Goal: Task Accomplishment & Management: Complete application form

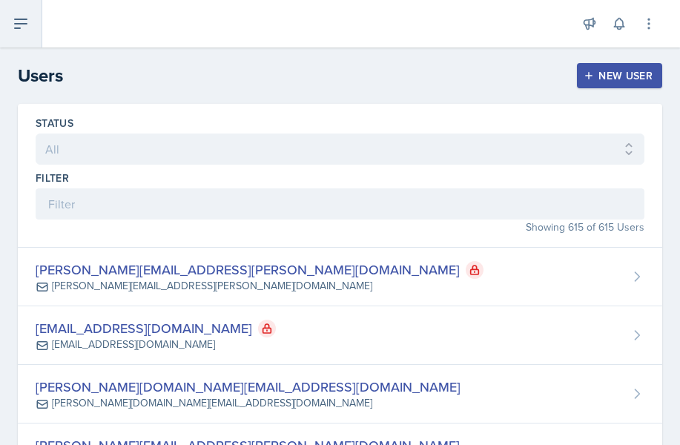
click at [16, 22] on icon at bounding box center [21, 24] width 18 height 18
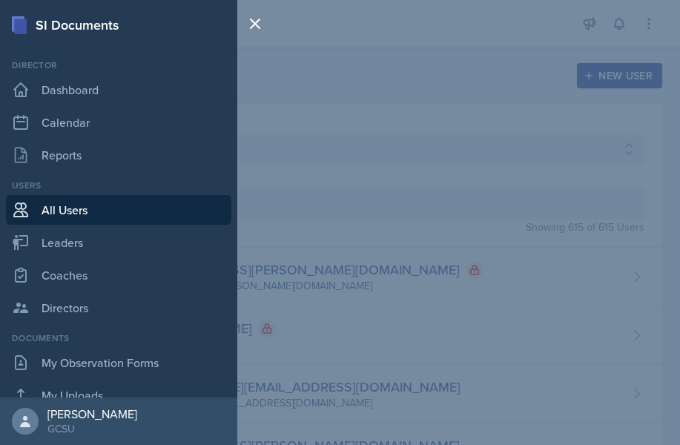
click at [80, 212] on link "All Users" at bounding box center [119, 210] width 226 height 30
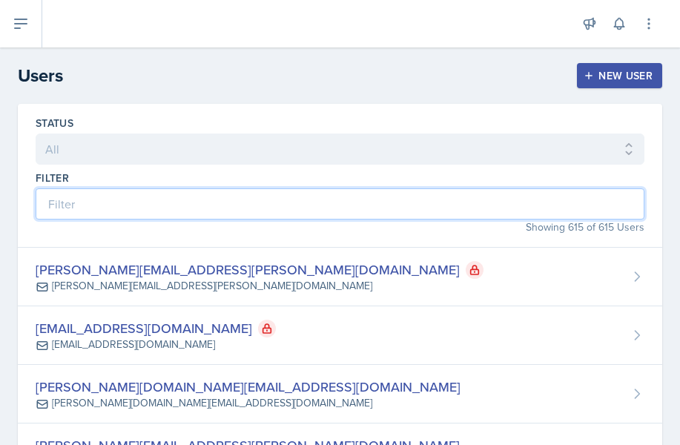
click at [165, 205] on input at bounding box center [340, 203] width 609 height 31
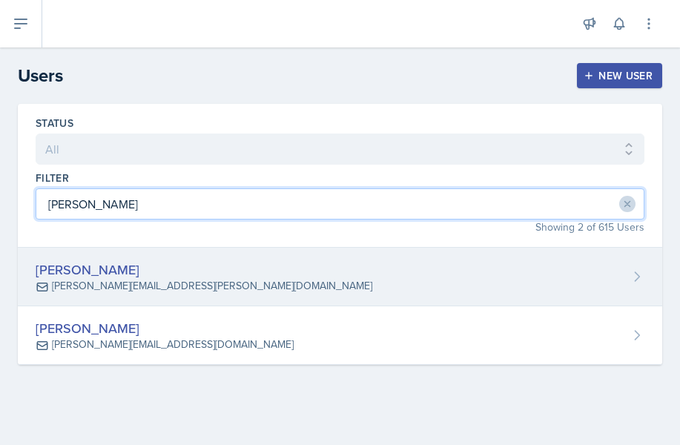
type input "[PERSON_NAME]"
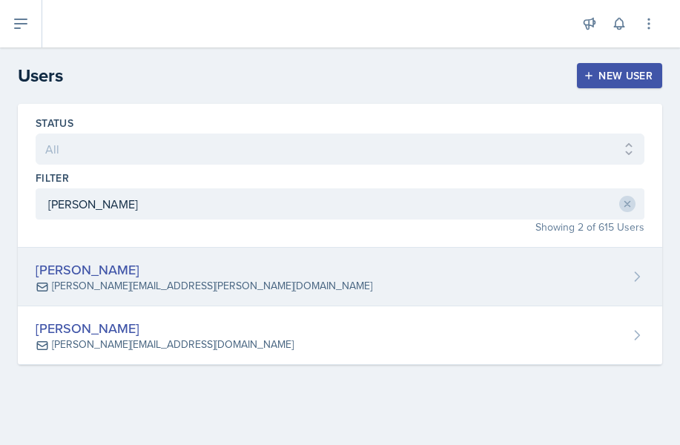
click at [162, 269] on div "[PERSON_NAME]" at bounding box center [204, 270] width 337 height 20
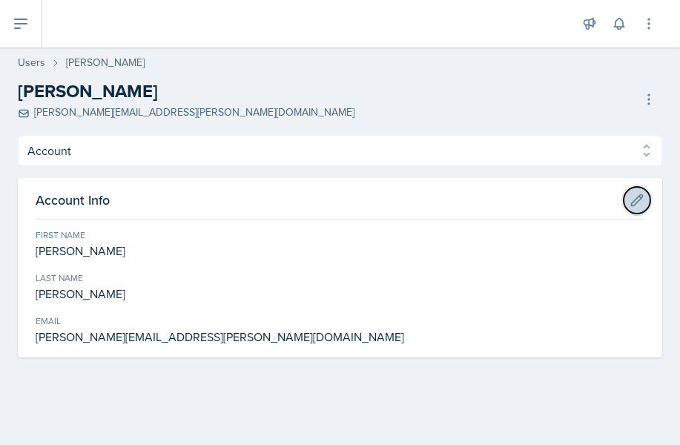
click at [643, 201] on icon at bounding box center [637, 200] width 15 height 15
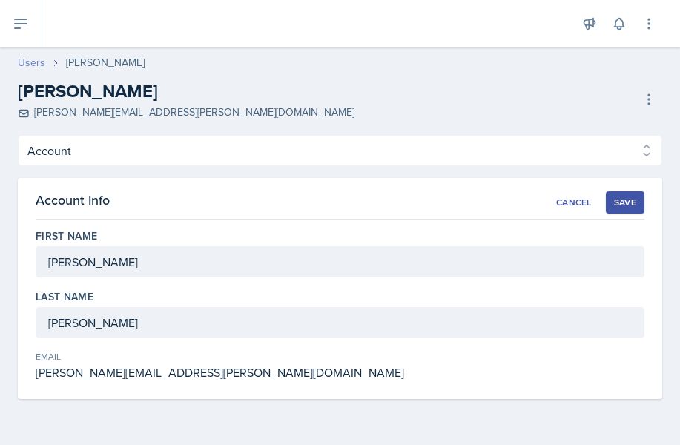
click at [33, 62] on link "Users" at bounding box center [31, 63] width 27 height 16
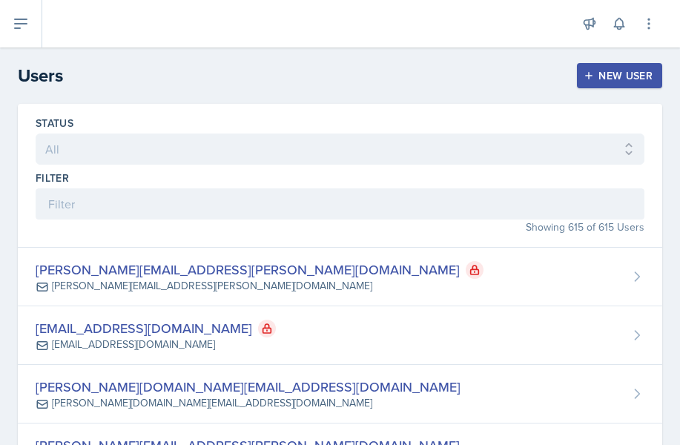
click at [19, 16] on icon at bounding box center [21, 24] width 18 height 18
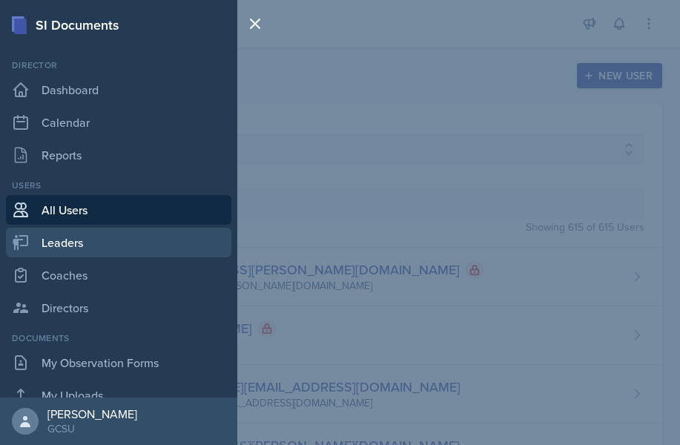
click at [70, 242] on link "Leaders" at bounding box center [119, 243] width 226 height 30
select select "986fdc3e-2246-4ffd-9cb8-78666de4ebed"
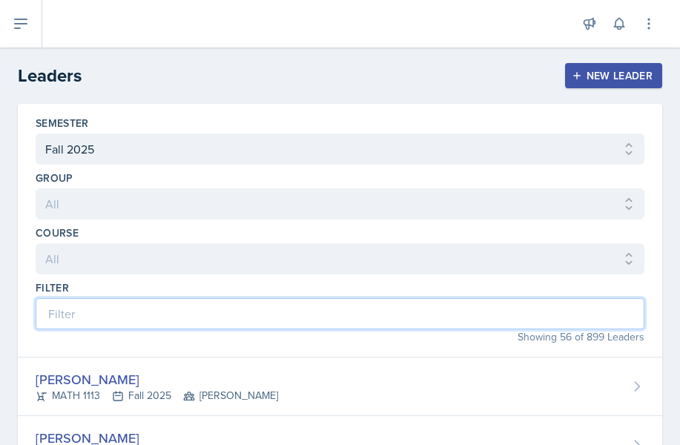
click at [83, 321] on input at bounding box center [340, 313] width 609 height 31
type input "[PERSON_NAME]"
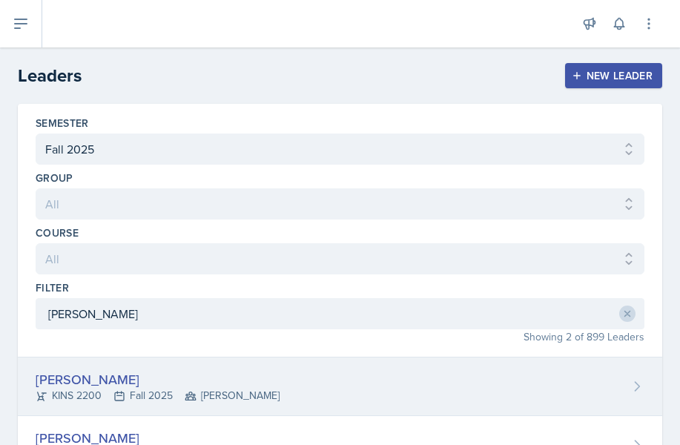
click at [127, 378] on div "[PERSON_NAME]" at bounding box center [158, 379] width 244 height 20
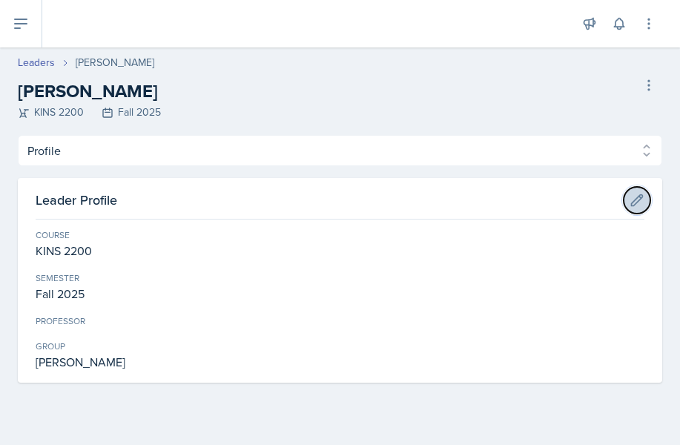
click at [640, 200] on icon at bounding box center [637, 199] width 11 height 11
select select "b3814775-3a72-41f9-92c5-a53e326c321e"
select select "986fdc3e-2246-4ffd-9cb8-78666de4ebed"
select select "9b87640f-6d85-459b-8e62-c3d1492c2763"
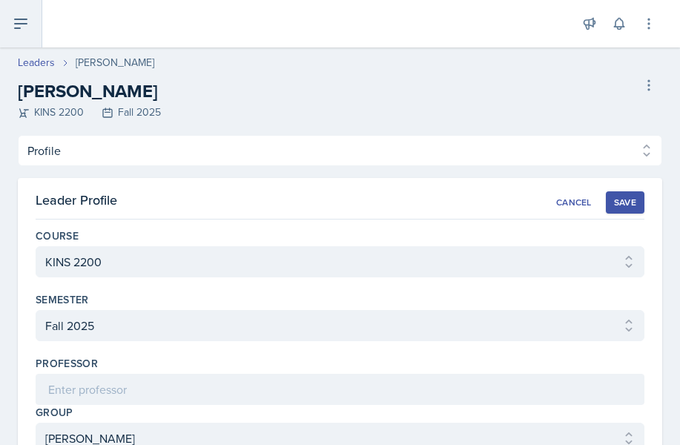
click at [22, 24] on icon at bounding box center [21, 24] width 18 height 18
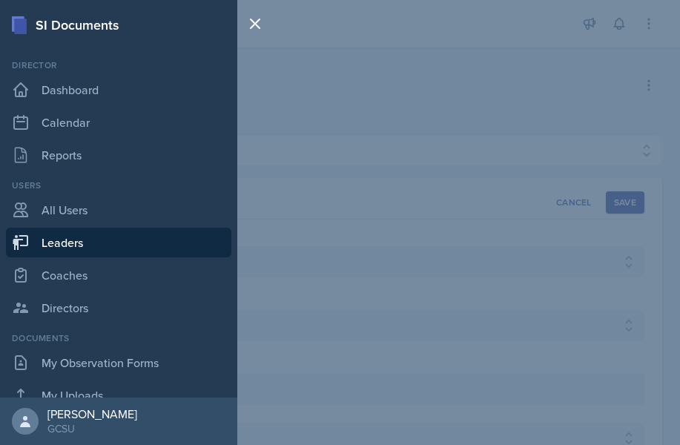
click at [74, 241] on link "Leaders" at bounding box center [119, 243] width 226 height 30
select select "986fdc3e-2246-4ffd-9cb8-78666de4ebed"
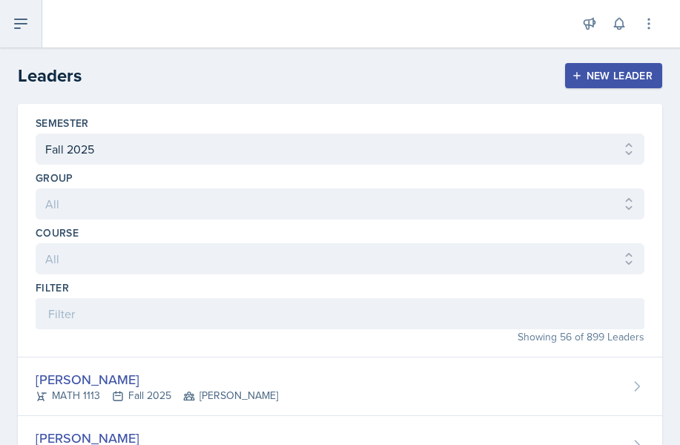
click at [21, 25] on icon at bounding box center [21, 24] width 18 height 18
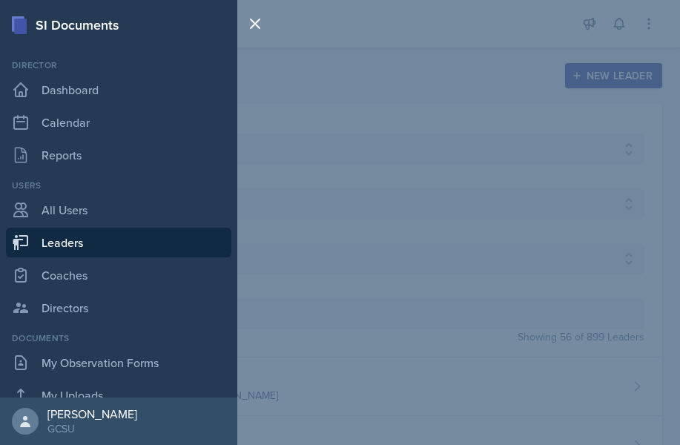
click at [74, 244] on link "Leaders" at bounding box center [119, 243] width 226 height 30
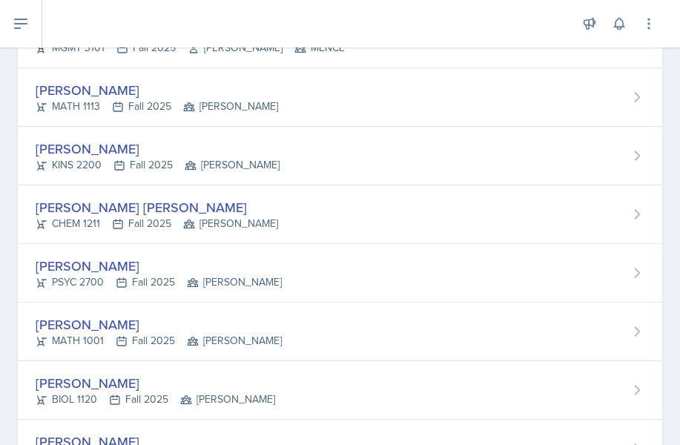
scroll to position [584, 0]
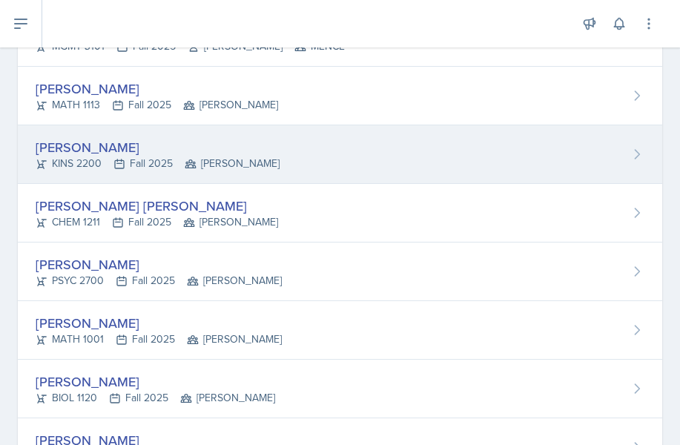
click at [268, 152] on div "[PERSON_NAME] KINS 2200 Fall 2025 [PERSON_NAME]" at bounding box center [340, 154] width 645 height 59
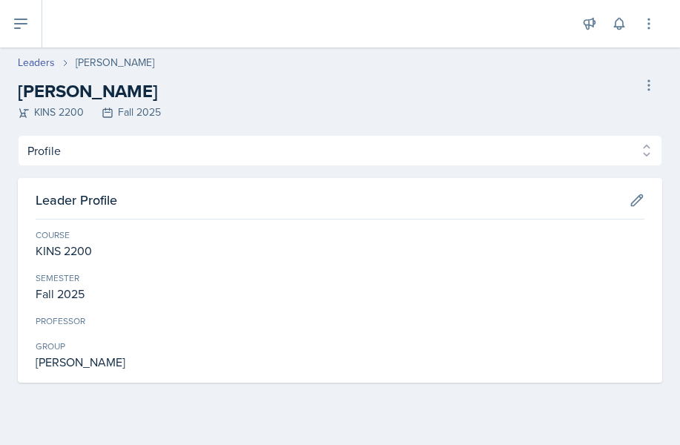
click at [119, 62] on div "[PERSON_NAME]" at bounding box center [115, 63] width 79 height 16
click at [38, 62] on link "Leaders" at bounding box center [36, 63] width 37 height 16
select select "986fdc3e-2246-4ffd-9cb8-78666de4ebed"
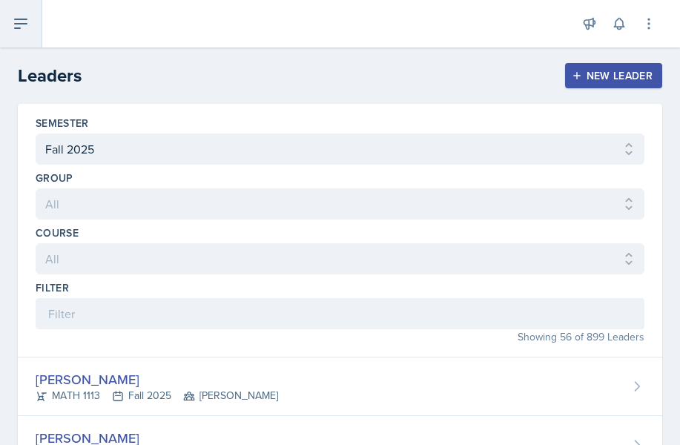
click at [16, 23] on icon at bounding box center [21, 23] width 12 height 9
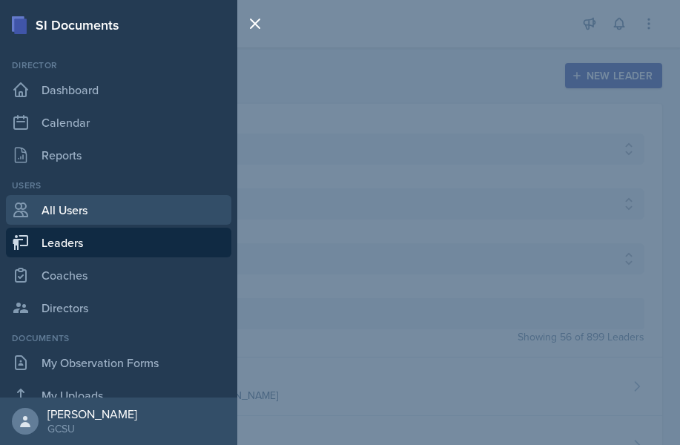
click at [69, 212] on link "All Users" at bounding box center [119, 210] width 226 height 30
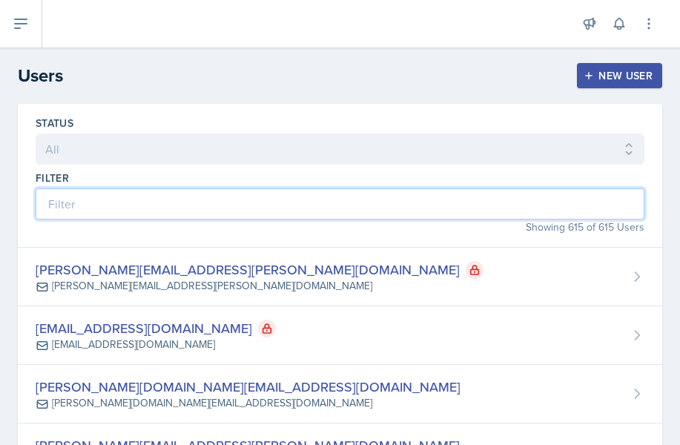
click at [69, 208] on input at bounding box center [340, 203] width 609 height 31
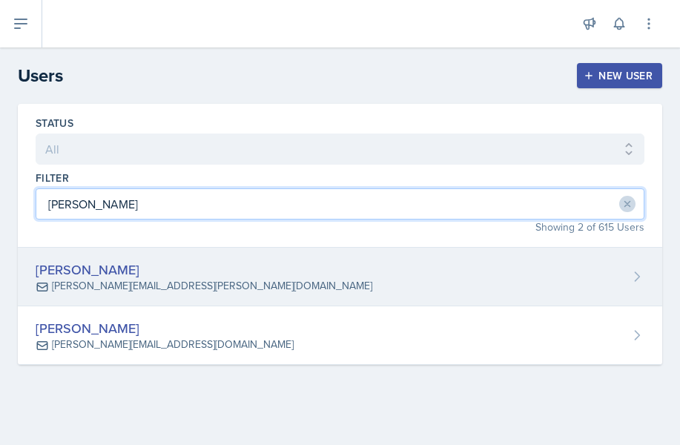
type input "[PERSON_NAME]"
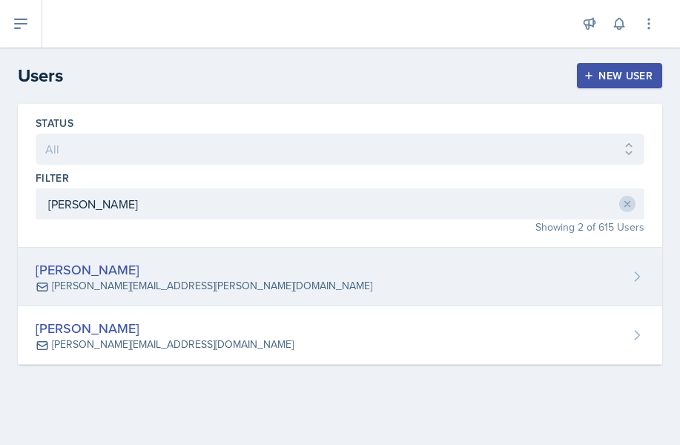
click at [633, 277] on icon at bounding box center [637, 276] width 15 height 15
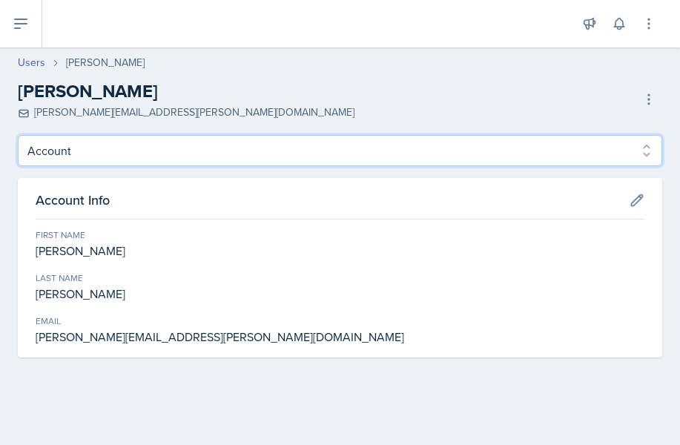
click at [648, 154] on select "Account Roles" at bounding box center [340, 150] width 645 height 31
select select "Roles"
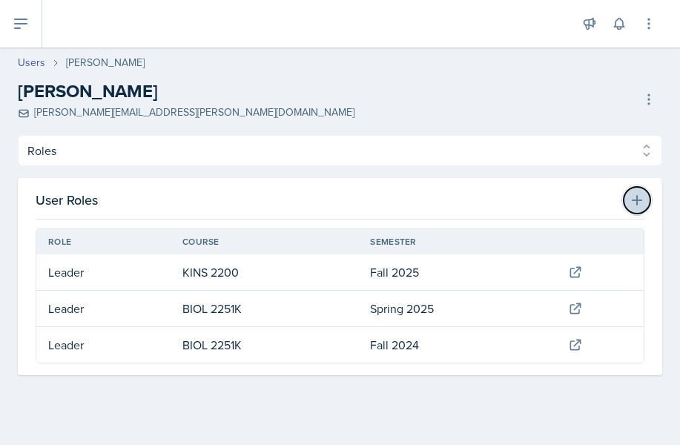
click at [641, 203] on icon at bounding box center [637, 200] width 15 height 15
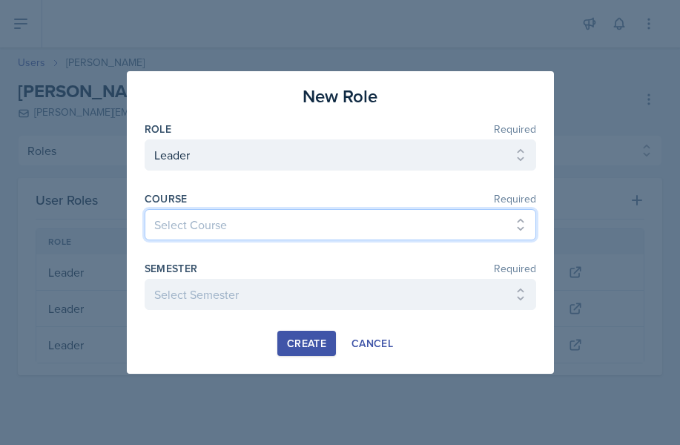
click at [350, 226] on select "Select Course ACCT 3101 ACCT 3102 ASTR 1000 BIOL 1100 BIOL 1107 BIOL 1108 BIOL …" at bounding box center [341, 224] width 392 height 31
select select "7a695270-f427-49ef-a461-b641b969aa63"
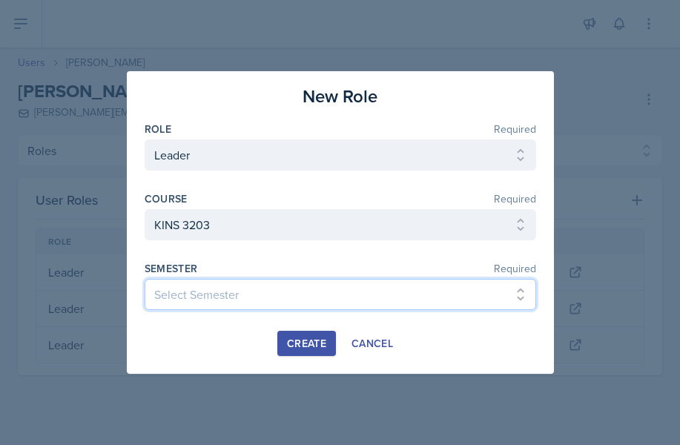
click at [222, 295] on select "Select Semester Fall 2025 Spring 2025 Fall 2024 Spring 2024 Fall 2023 Spring 20…" at bounding box center [341, 294] width 392 height 31
select select "986fdc3e-2246-4ffd-9cb8-78666de4ebed"
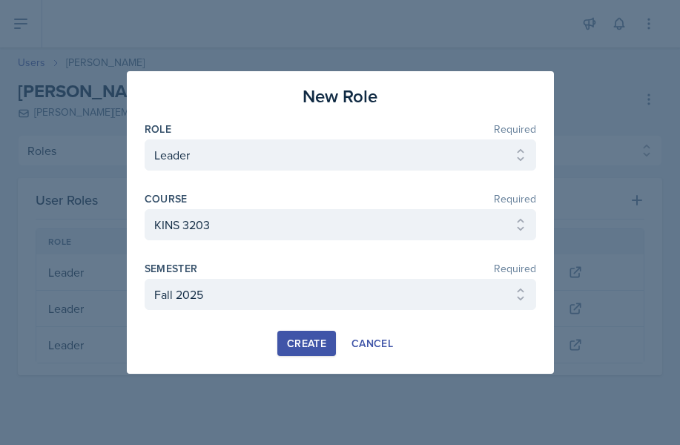
click at [306, 341] on div "Create" at bounding box center [306, 344] width 39 height 12
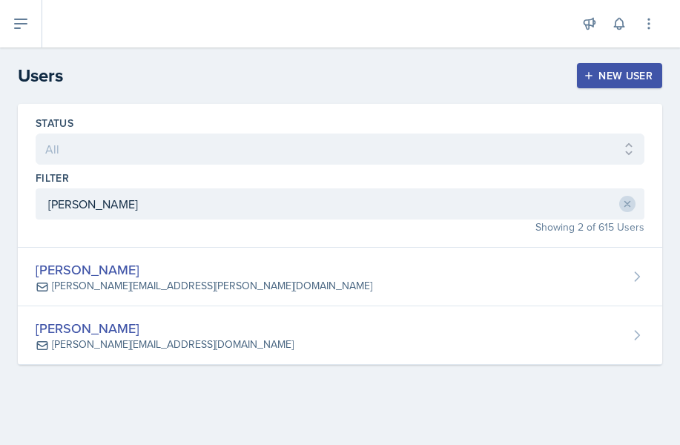
select select "986fdc3e-2246-4ffd-9cb8-78666de4ebed"
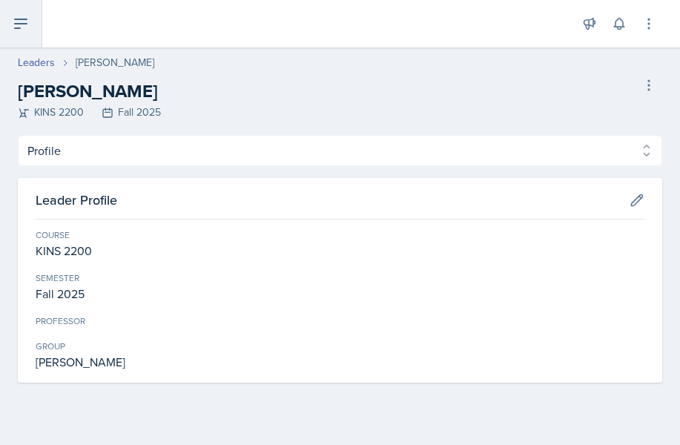
click at [18, 30] on icon at bounding box center [21, 24] width 18 height 18
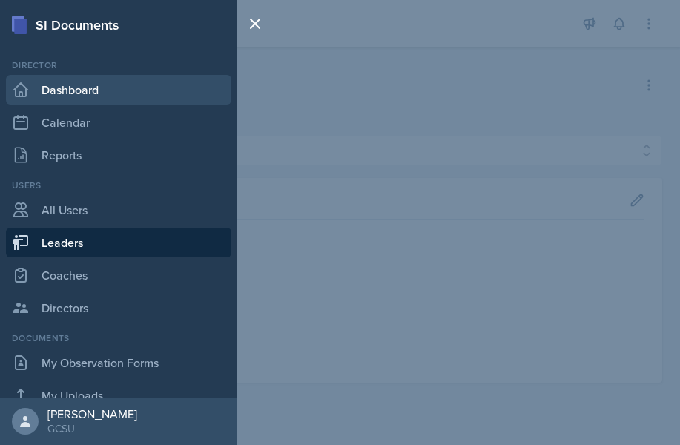
click at [58, 91] on link "Dashboard" at bounding box center [119, 90] width 226 height 30
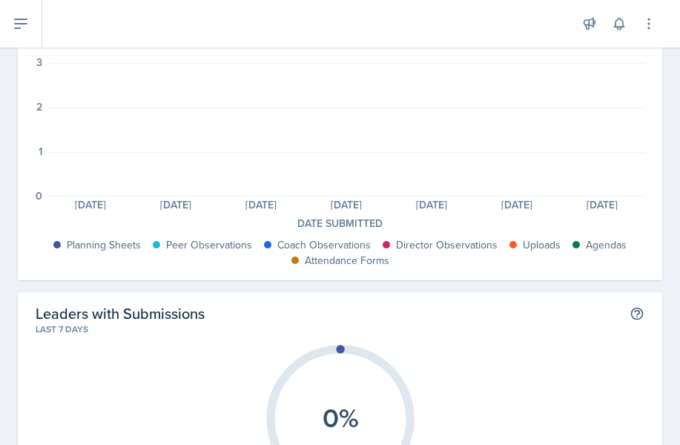
scroll to position [160, 0]
